Goal: Task Accomplishment & Management: Use online tool/utility

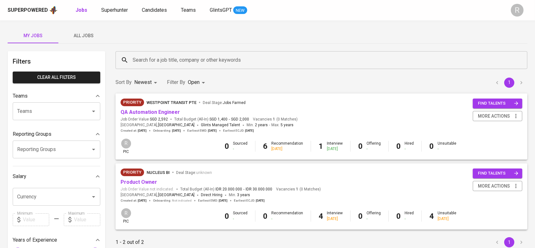
click at [73, 38] on span "All Jobs" at bounding box center [83, 36] width 43 height 8
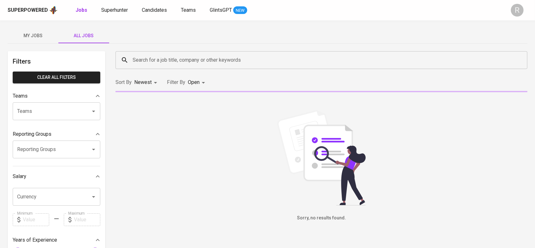
click at [164, 64] on input "Search for a job title, company or other keywords" at bounding box center [323, 60] width 384 height 12
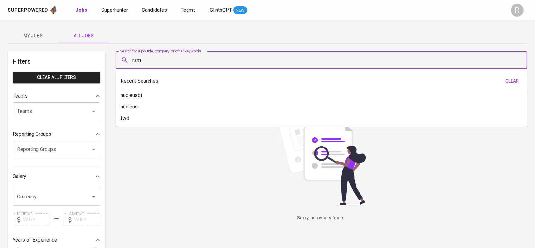
type input "rsm"
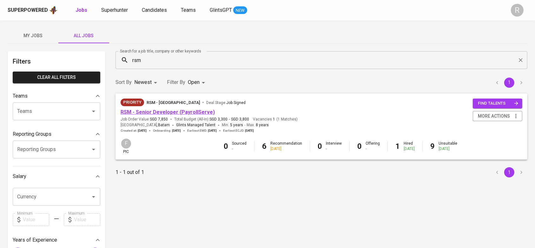
click at [167, 113] on link "RSM - Senior Developer (PayrollServe)" at bounding box center [168, 112] width 94 height 6
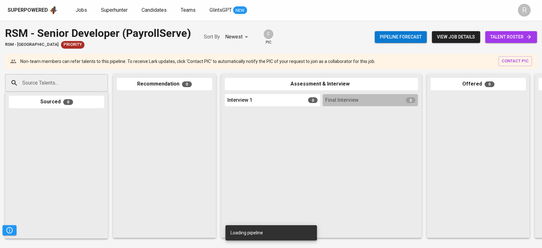
click at [492, 34] on span "talent roster" at bounding box center [511, 37] width 42 height 8
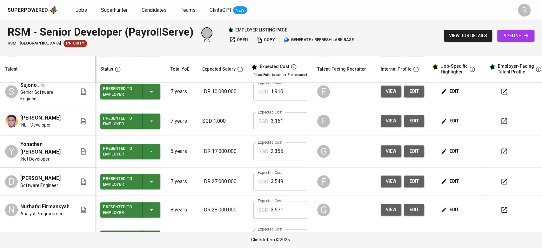
scroll to position [211, 0]
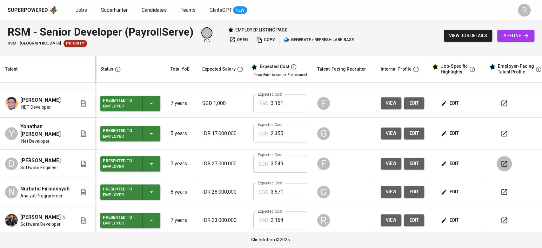
click at [501, 161] on icon "button" at bounding box center [504, 164] width 6 height 6
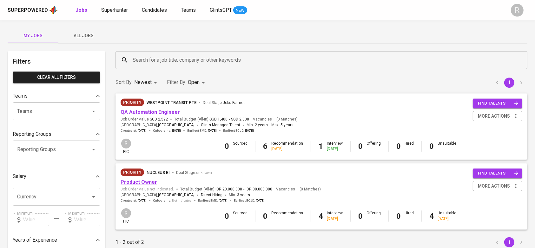
click at [127, 180] on link "Product Owner" at bounding box center [139, 182] width 36 height 6
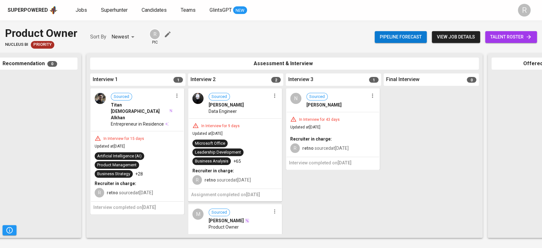
scroll to position [0, 137]
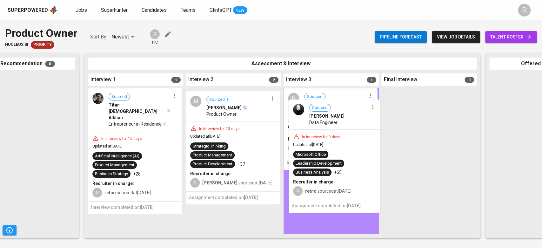
drag, startPoint x: 223, startPoint y: 147, endPoint x: 331, endPoint y: 162, distance: 108.6
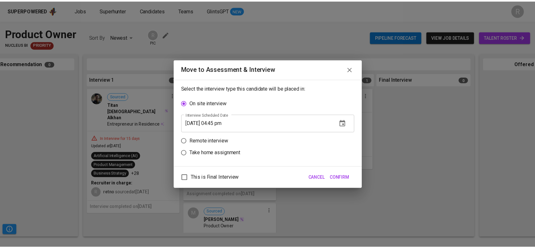
scroll to position [0, 136]
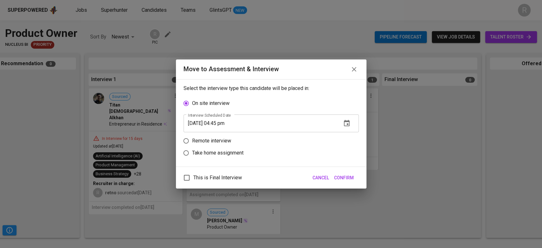
click at [209, 143] on p "Remote interview" at bounding box center [211, 141] width 39 height 8
click at [192, 143] on input "Remote interview" at bounding box center [186, 141] width 12 height 12
radio input "true"
click at [349, 133] on icon "button" at bounding box center [347, 135] width 8 height 8
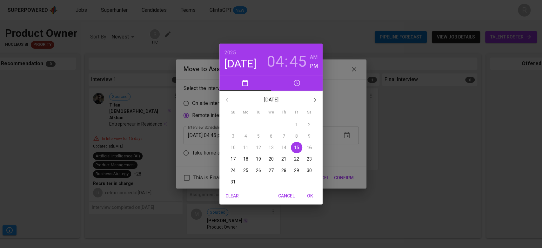
click at [299, 147] on span "15" at bounding box center [296, 147] width 11 height 6
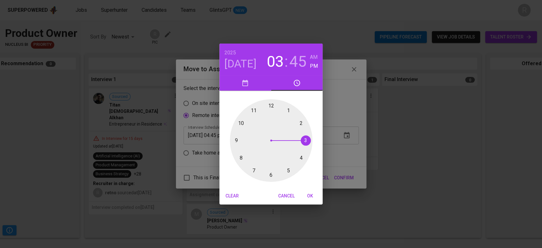
drag, startPoint x: 301, startPoint y: 155, endPoint x: 304, endPoint y: 143, distance: 11.6
click at [304, 143] on div at bounding box center [271, 140] width 83 height 83
drag, startPoint x: 232, startPoint y: 140, endPoint x: 232, endPoint y: 137, distance: 3.5
click at [232, 137] on div at bounding box center [271, 140] width 83 height 83
type input "[DATE] 03:46 pm"
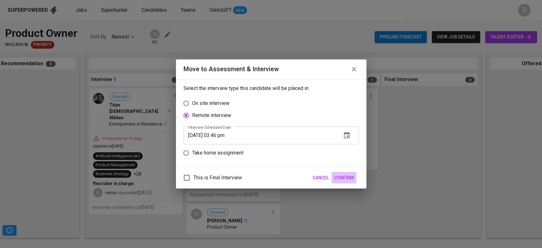
click at [343, 175] on span "Confirm" at bounding box center [344, 178] width 20 height 8
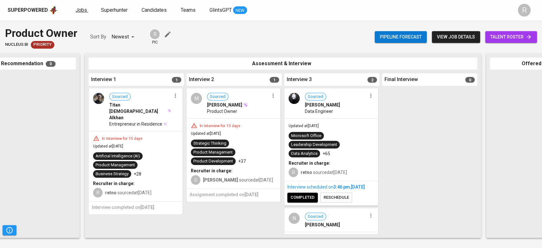
click at [79, 11] on span "Jobs" at bounding box center [81, 10] width 11 height 6
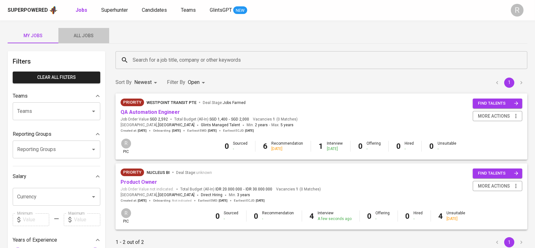
click at [86, 37] on span "All Jobs" at bounding box center [83, 36] width 43 height 8
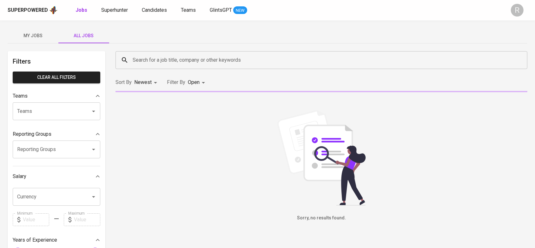
click at [142, 47] on div "Search for a job title, company or other keywords Search for a job title, compa…" at bounding box center [322, 59] width 420 height 25
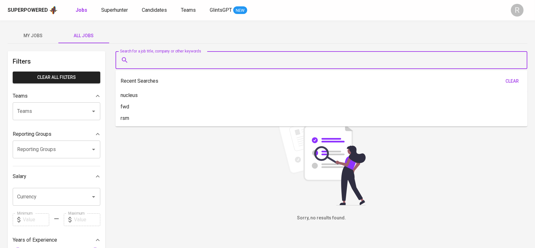
click at [145, 58] on input "Search for a job title, company or other keywords" at bounding box center [323, 60] width 384 height 12
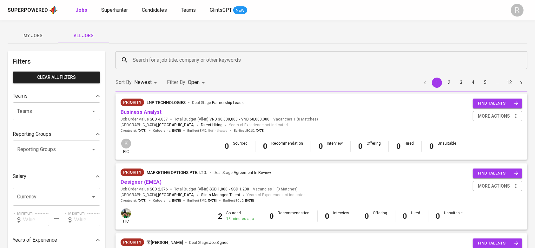
click at [147, 50] on div "Search for a job title, company or other keywords Search for a job title, compa…" at bounding box center [322, 59] width 420 height 25
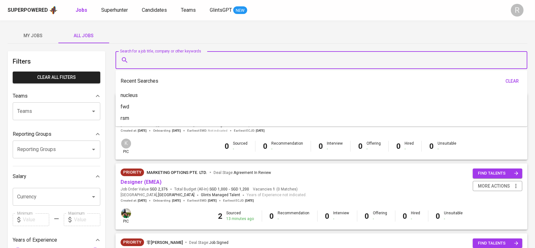
click at [152, 61] on input "Search for a job title, company or other keywords" at bounding box center [323, 60] width 384 height 12
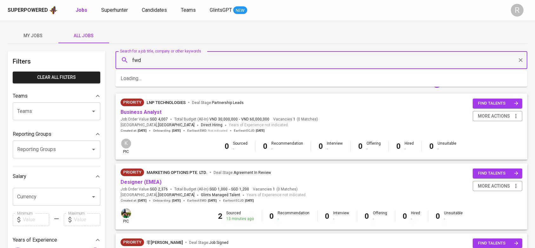
type input "fwd"
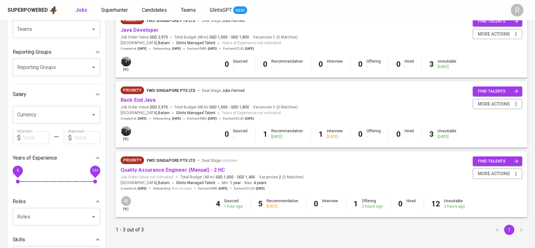
scroll to position [84, 0]
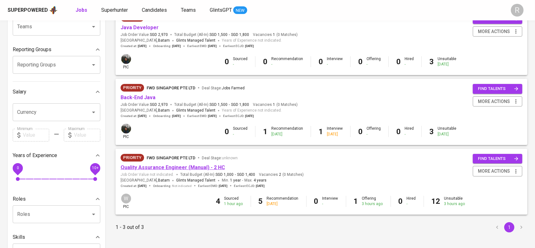
click at [146, 165] on link "Quality Assurance Engineer (Manual) - 2 HC" at bounding box center [173, 167] width 104 height 6
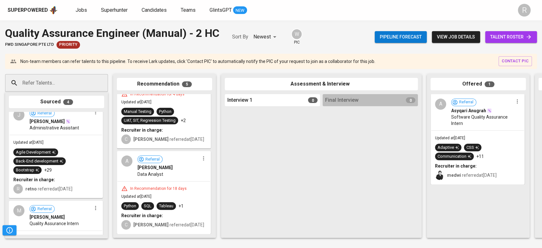
scroll to position [174, 0]
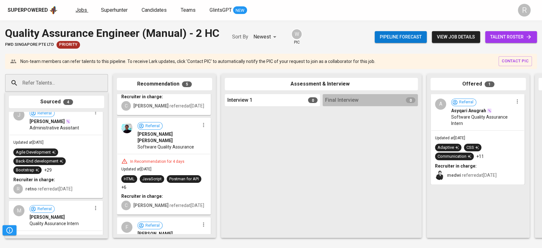
click at [76, 10] on span "Jobs" at bounding box center [81, 10] width 11 height 6
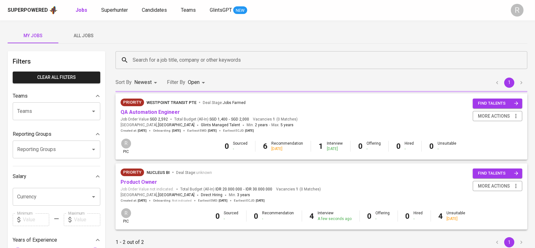
click at [79, 34] on span "All Jobs" at bounding box center [83, 36] width 43 height 8
click at [151, 65] on input "Search for a job title, company or other keywords" at bounding box center [323, 60] width 384 height 12
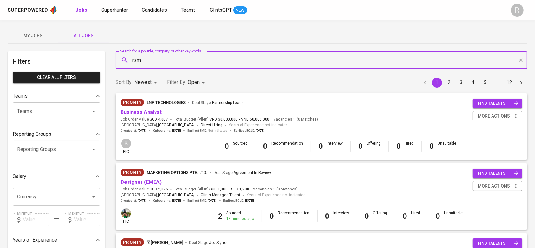
type input "rsm"
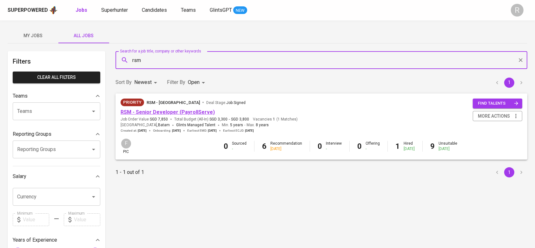
click at [170, 111] on link "RSM - Senior Developer (PayrollServe)" at bounding box center [168, 112] width 94 height 6
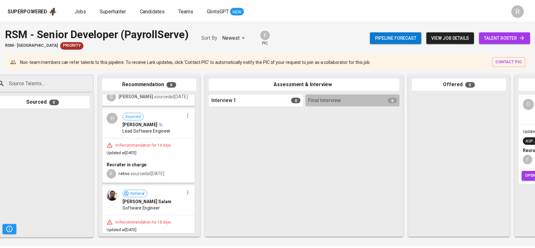
scroll to position [254, 0]
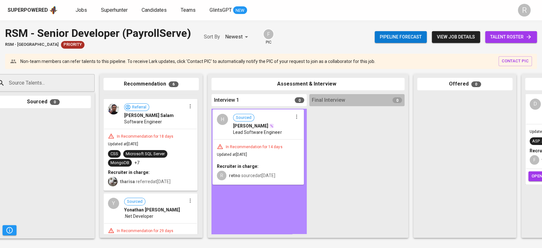
drag, startPoint x: 136, startPoint y: 163, endPoint x: 248, endPoint y: 171, distance: 112.0
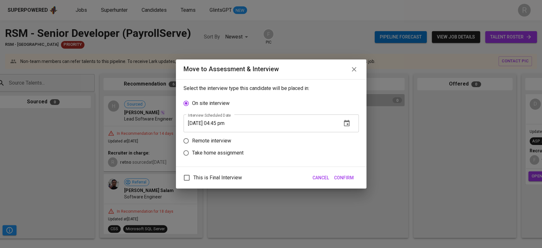
click at [187, 137] on input "Remote interview" at bounding box center [186, 141] width 12 height 12
radio input "true"
click at [345, 133] on icon "button" at bounding box center [347, 135] width 6 height 6
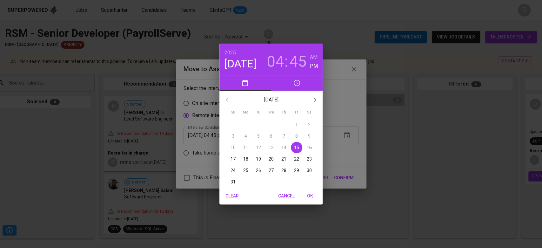
click at [295, 143] on button "15" at bounding box center [296, 147] width 11 height 11
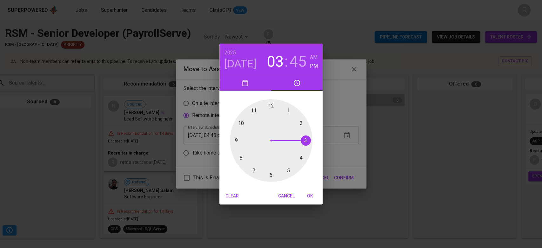
drag, startPoint x: 303, startPoint y: 155, endPoint x: 304, endPoint y: 147, distance: 8.9
click at [304, 147] on div at bounding box center [271, 140] width 83 height 83
drag, startPoint x: 235, startPoint y: 141, endPoint x: 236, endPoint y: 136, distance: 5.2
click at [236, 136] on div at bounding box center [271, 140] width 83 height 83
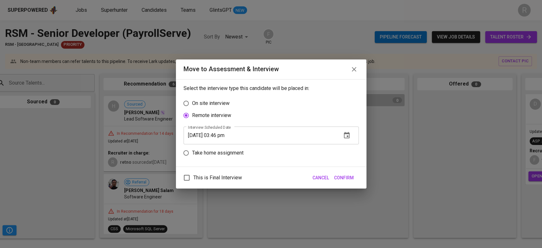
click at [343, 174] on span "Confirm" at bounding box center [344, 178] width 20 height 8
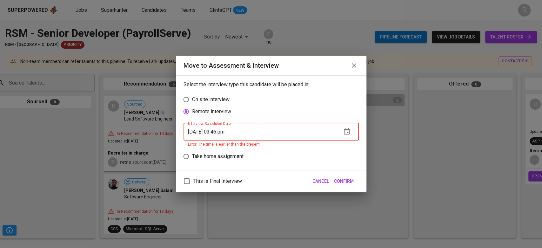
click at [226, 130] on input "[DATE] 03:46 pm" at bounding box center [259, 131] width 153 height 18
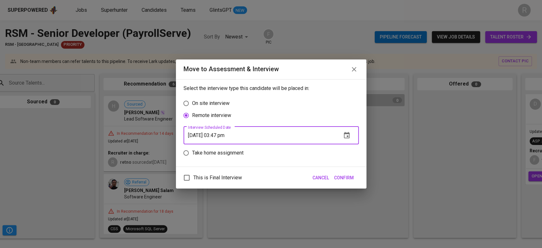
type input "[DATE] 03:47 pm"
click at [348, 174] on span "Confirm" at bounding box center [344, 178] width 20 height 8
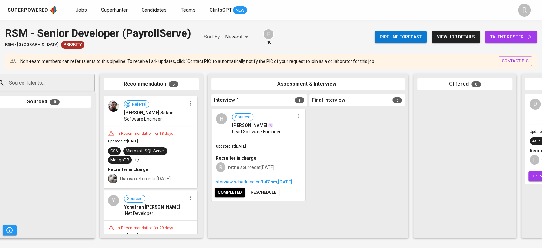
click at [77, 12] on span "Jobs" at bounding box center [81, 10] width 11 height 6
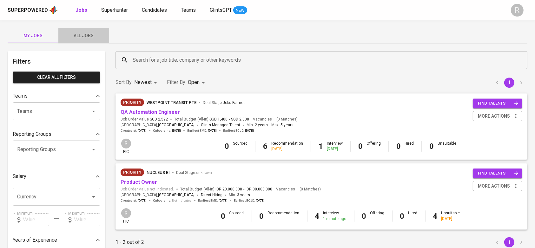
click at [81, 35] on span "All Jobs" at bounding box center [83, 36] width 43 height 8
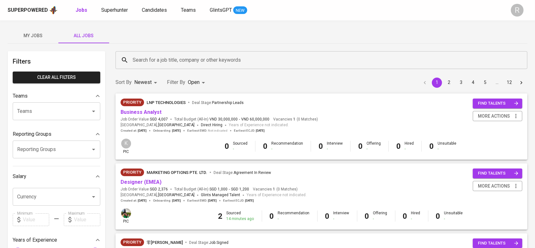
click at [172, 53] on div "Search for a job title, company or other keywords" at bounding box center [322, 60] width 412 height 18
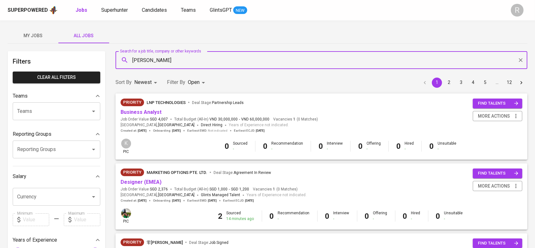
type input "puspi"
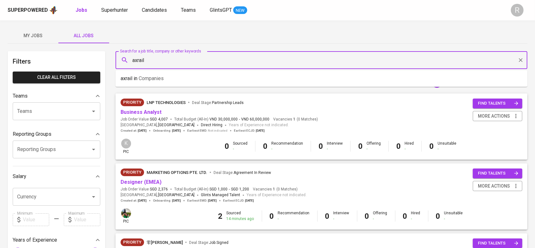
type input "axrail"
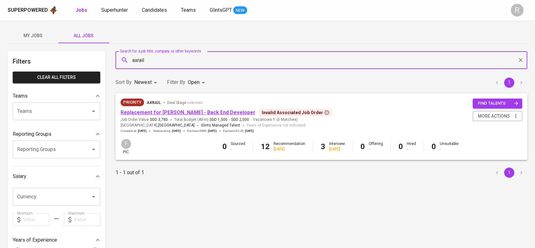
click at [185, 113] on link "Replacement for [PERSON_NAME] - Back End Developer" at bounding box center [188, 112] width 135 height 6
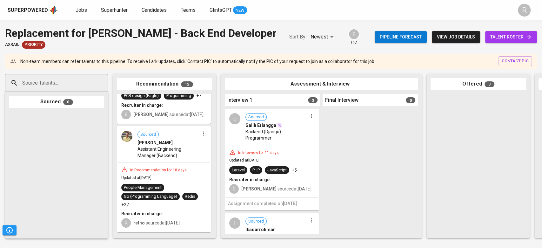
scroll to position [717, 0]
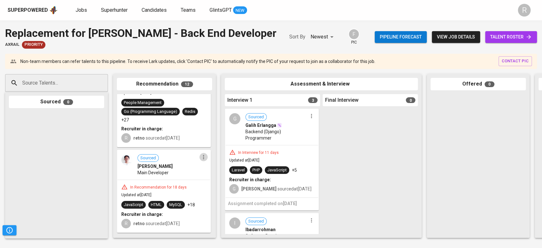
click at [202, 154] on icon "button" at bounding box center [203, 157] width 6 height 6
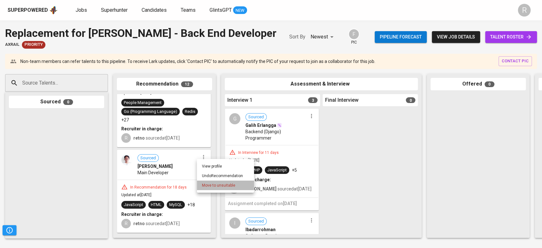
click at [208, 183] on span "Move to unsuitable" at bounding box center [218, 185] width 33 height 6
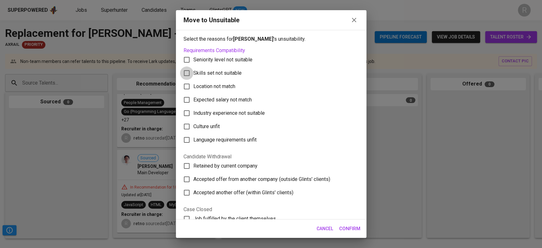
click at [193, 70] on input "Skills set not suitable" at bounding box center [186, 72] width 13 height 13
checkbox input "true"
click at [342, 226] on span "Confirm" at bounding box center [349, 228] width 21 height 8
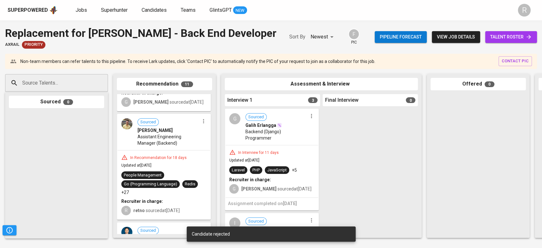
scroll to position [633, 0]
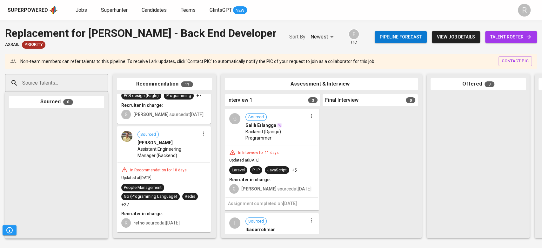
click at [200, 133] on icon "button" at bounding box center [203, 133] width 6 height 6
click at [211, 164] on span "Move to unsuitable" at bounding box center [218, 162] width 33 height 6
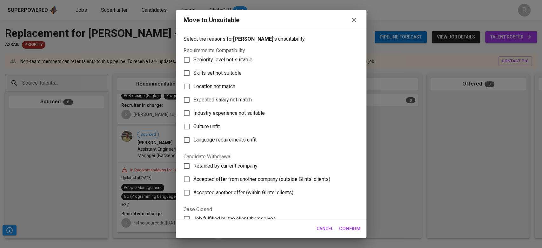
scroll to position [42, 0]
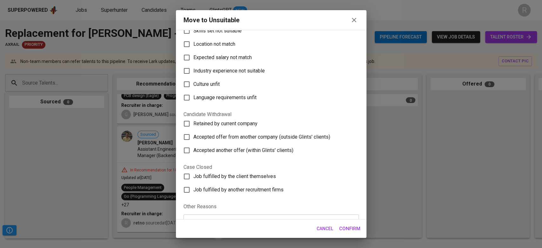
click at [190, 136] on input "Accepted offer from another company (outside Glints' clients)" at bounding box center [186, 136] width 13 height 13
checkbox input "true"
click at [338, 227] on button "Confirm" at bounding box center [349, 227] width 28 height 13
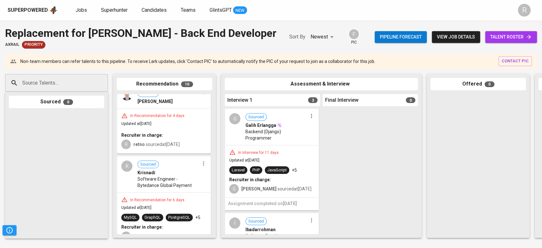
scroll to position [0, 0]
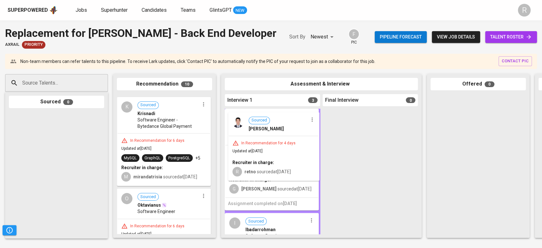
drag, startPoint x: 169, startPoint y: 135, endPoint x: 288, endPoint y: 154, distance: 121.4
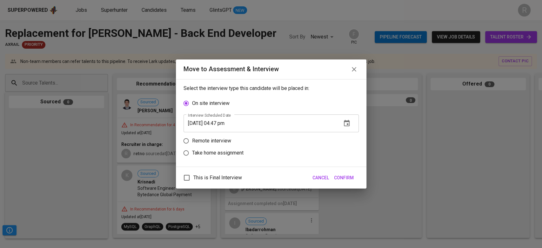
click at [216, 140] on p "Remote interview" at bounding box center [211, 141] width 39 height 8
click at [192, 140] on input "Remote interview" at bounding box center [186, 141] width 12 height 12
radio input "true"
click at [353, 136] on button "button" at bounding box center [346, 135] width 15 height 15
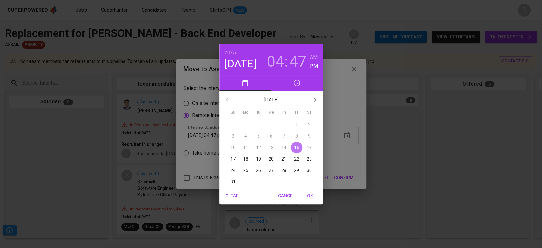
click at [297, 147] on p "15" at bounding box center [296, 147] width 5 height 6
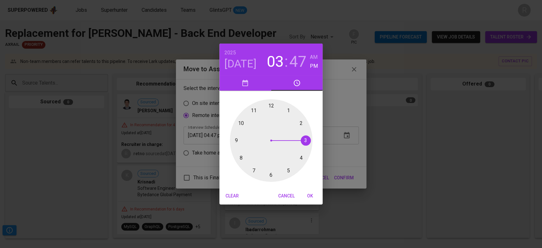
drag, startPoint x: 306, startPoint y: 155, endPoint x: 307, endPoint y: 142, distance: 13.1
click at [307, 142] on div at bounding box center [271, 140] width 83 height 83
click at [236, 128] on div at bounding box center [271, 140] width 83 height 83
type input "[DATE] 03:48 pm"
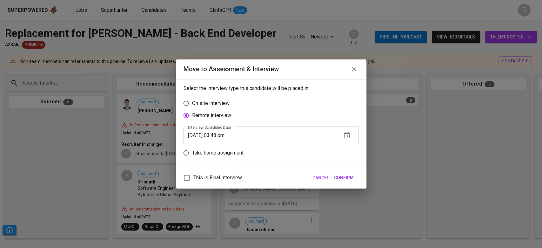
click at [343, 177] on span "Confirm" at bounding box center [344, 178] width 20 height 8
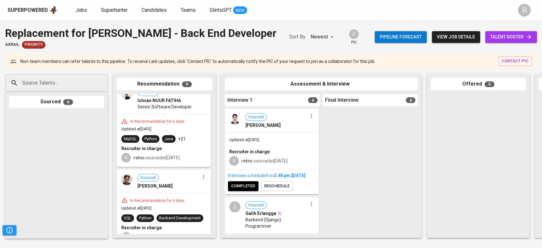
scroll to position [357, 0]
drag, startPoint x: 156, startPoint y: 147, endPoint x: 249, endPoint y: 157, distance: 93.5
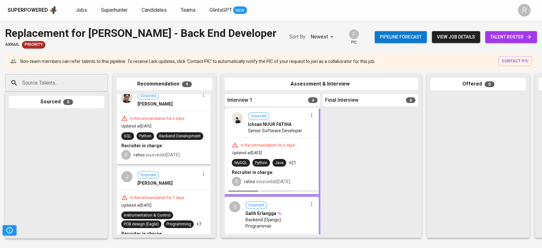
drag, startPoint x: 164, startPoint y: 135, endPoint x: 289, endPoint y: 154, distance: 126.4
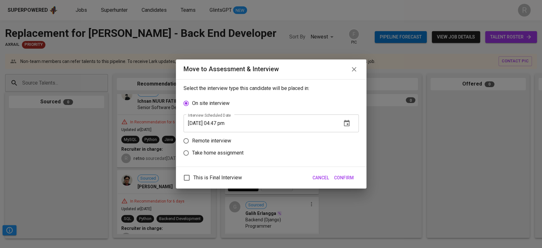
click at [220, 141] on p "Remote interview" at bounding box center [211, 141] width 39 height 8
click at [192, 141] on input "Remote interview" at bounding box center [186, 141] width 12 height 12
radio input "true"
click at [343, 138] on icon "button" at bounding box center [347, 135] width 8 height 8
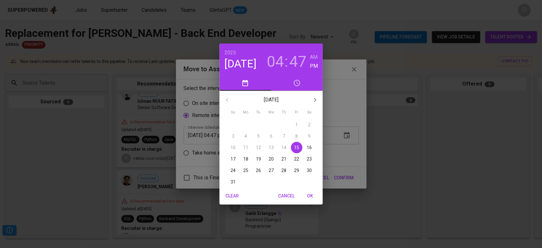
click at [294, 149] on p "15" at bounding box center [296, 147] width 5 height 6
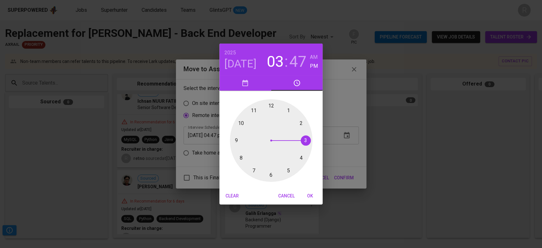
drag, startPoint x: 300, startPoint y: 155, endPoint x: 300, endPoint y: 144, distance: 11.1
click at [300, 144] on div at bounding box center [271, 140] width 83 height 83
click at [235, 131] on div at bounding box center [271, 140] width 83 height 83
type input "[DATE] 03:48 pm"
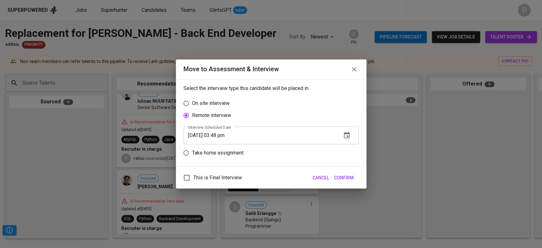
click at [344, 174] on span "Confirm" at bounding box center [344, 178] width 20 height 8
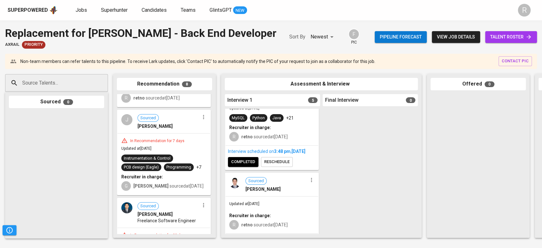
scroll to position [0, 0]
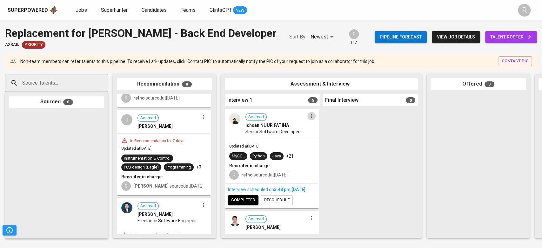
click at [312, 117] on icon "button" at bounding box center [311, 116] width 6 height 6
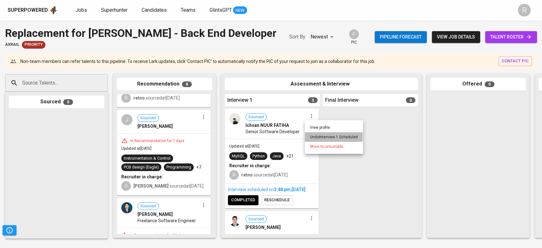
click at [313, 136] on li "Undo Interview 1 Scheduled" at bounding box center [334, 137] width 58 height 10
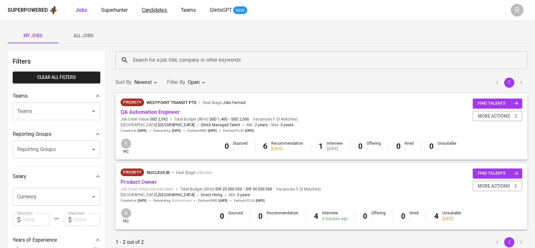
click at [147, 12] on span "Candidates" at bounding box center [154, 10] width 25 height 6
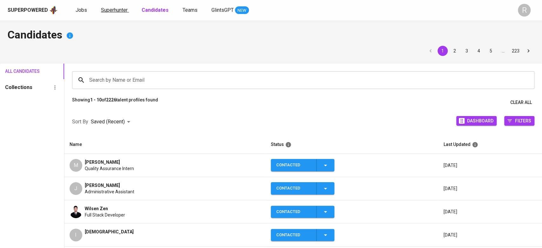
click at [124, 13] on link "Superhunter" at bounding box center [115, 10] width 28 height 8
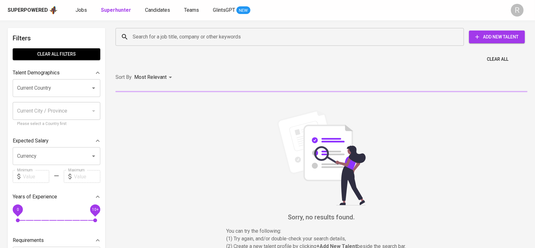
click at [143, 42] on input "Search for a job title, company or other keywords" at bounding box center [291, 37] width 320 height 12
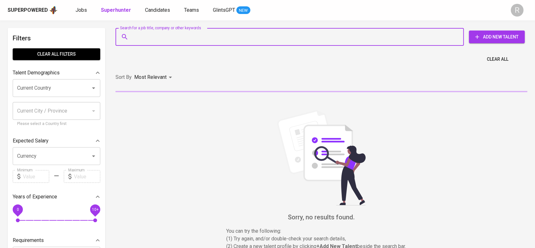
paste input "reshinaath1998@gmail.com"
type input "reshinaath1998@gmail.com"
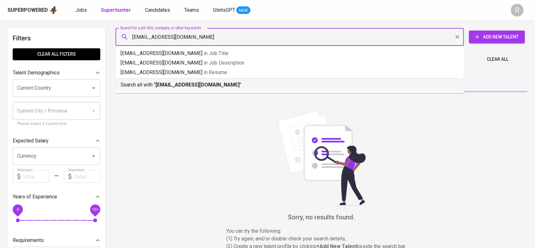
click at [158, 88] on b "reshinaath1998@gmail.com" at bounding box center [197, 85] width 84 height 6
